Goal: Information Seeking & Learning: Understand process/instructions

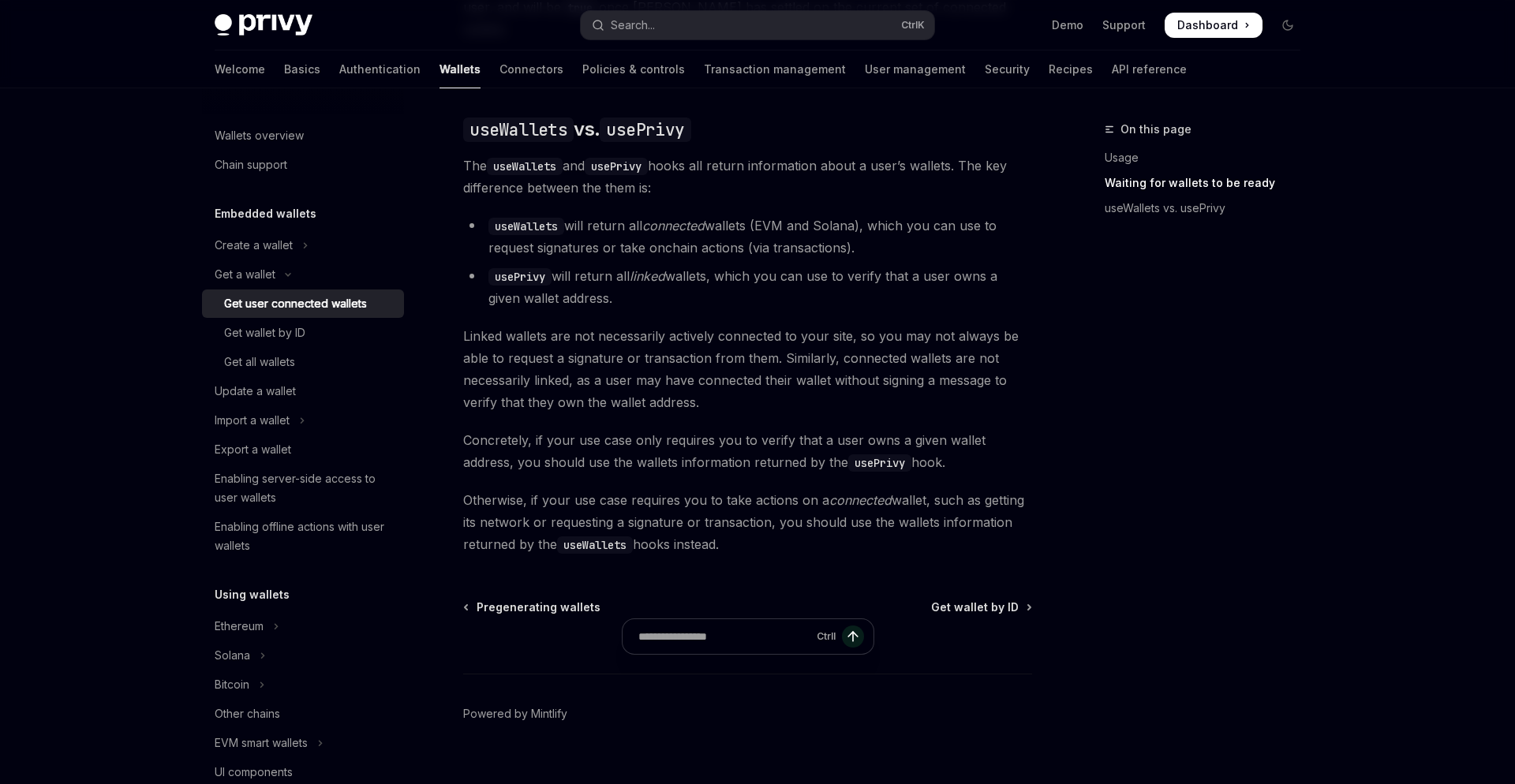
scroll to position [1318, 0]
click at [300, 248] on button "Create a wallet" at bounding box center [304, 245] width 202 height 29
type textarea "*"
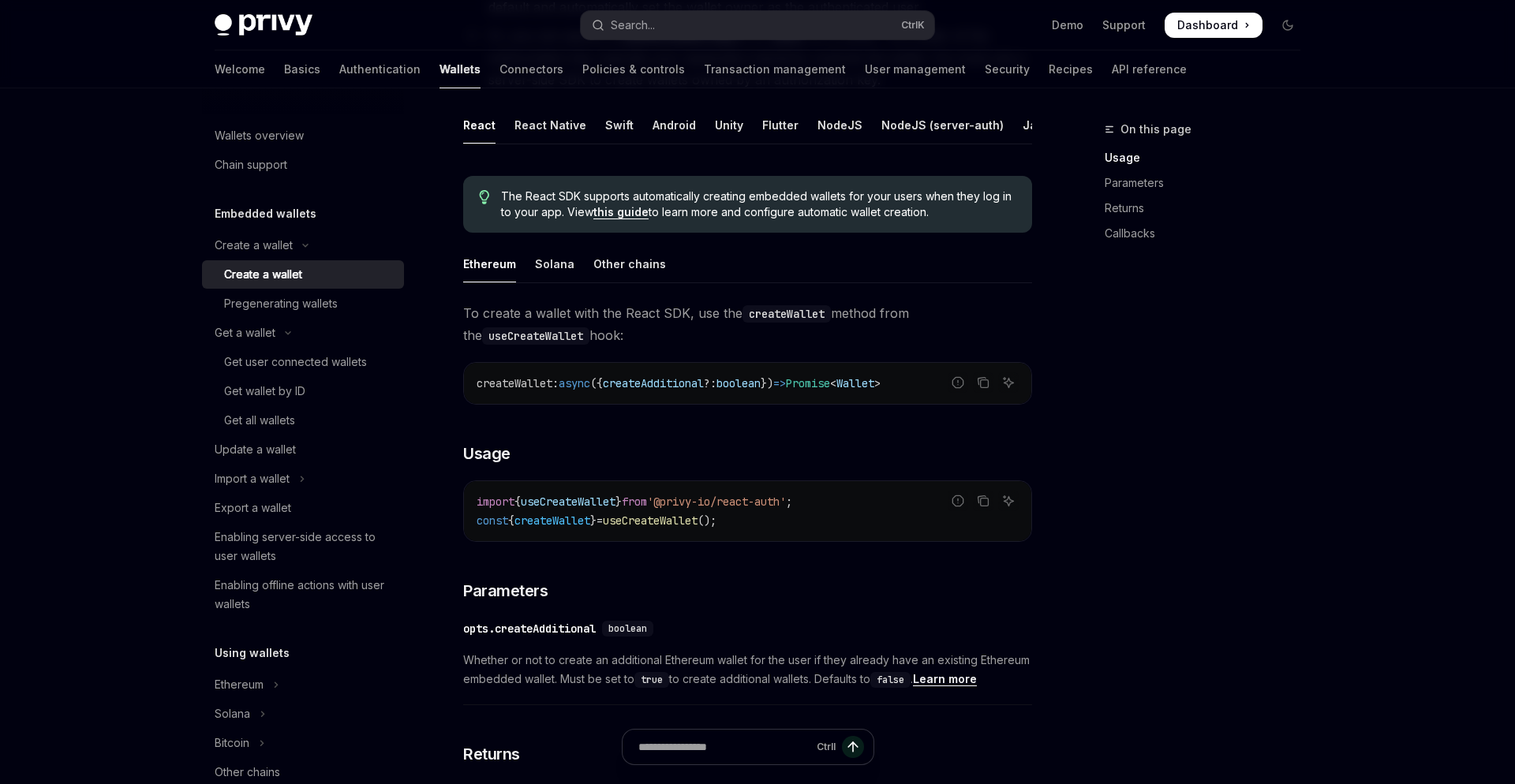
scroll to position [251, 0]
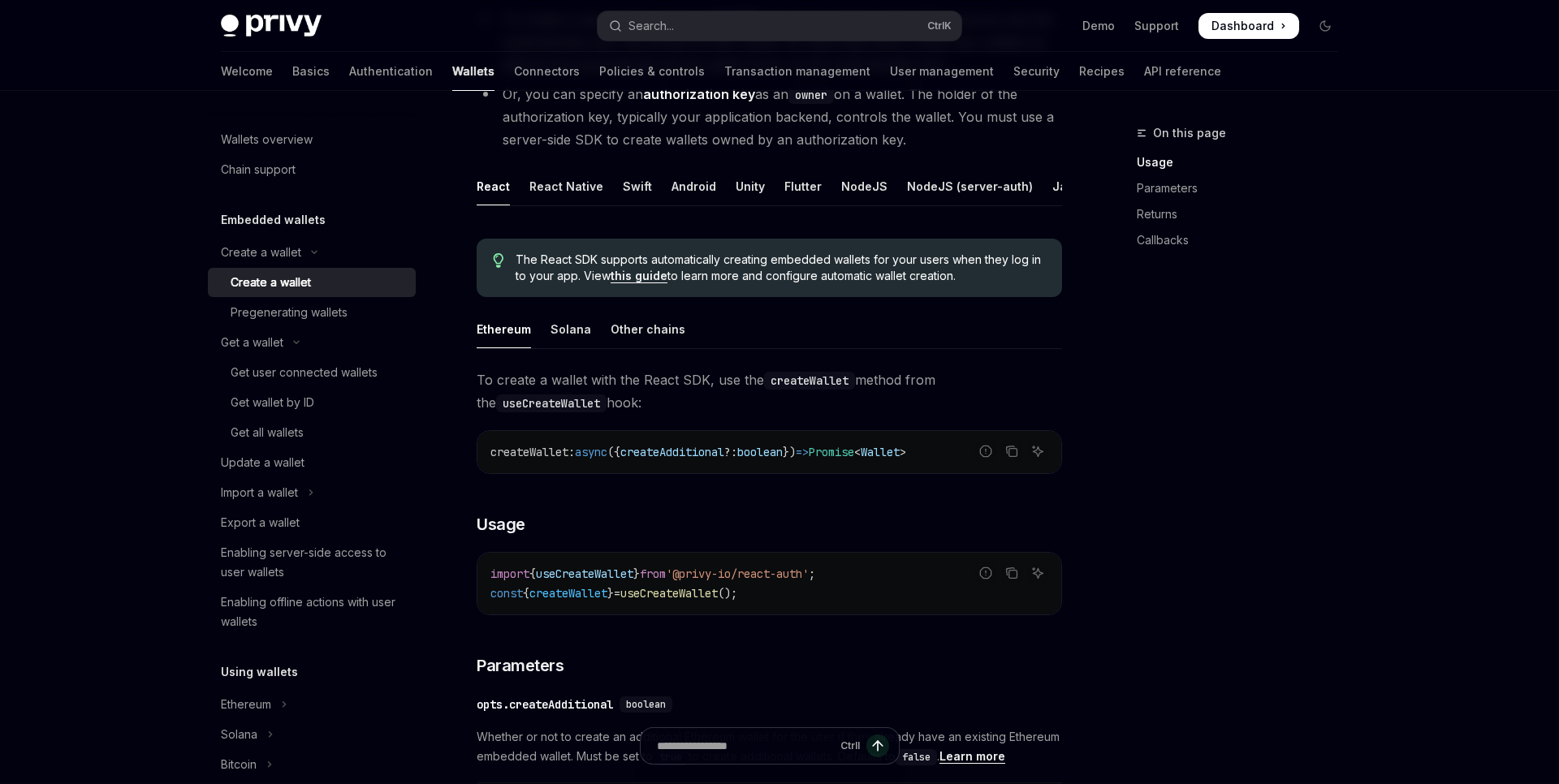
type textarea "*"
